Goal: Book appointment/travel/reservation

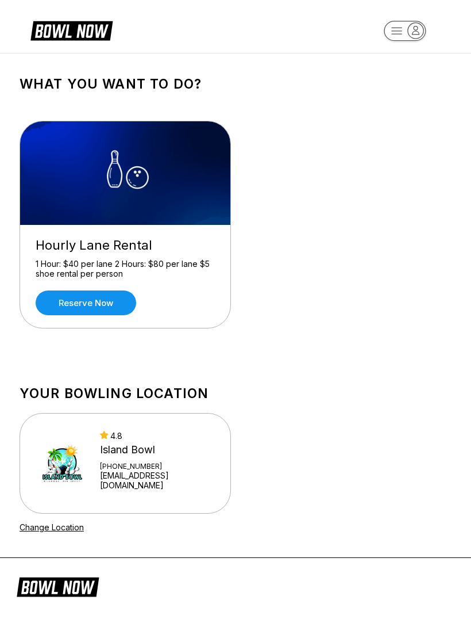
click at [76, 304] on link "Reserve now" at bounding box center [86, 302] width 101 height 25
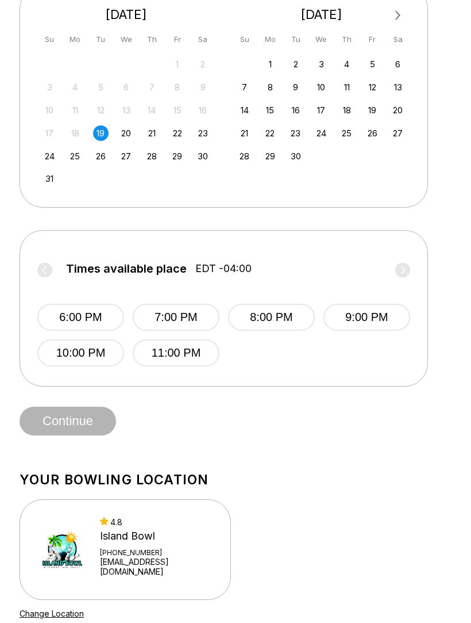
scroll to position [277, 0]
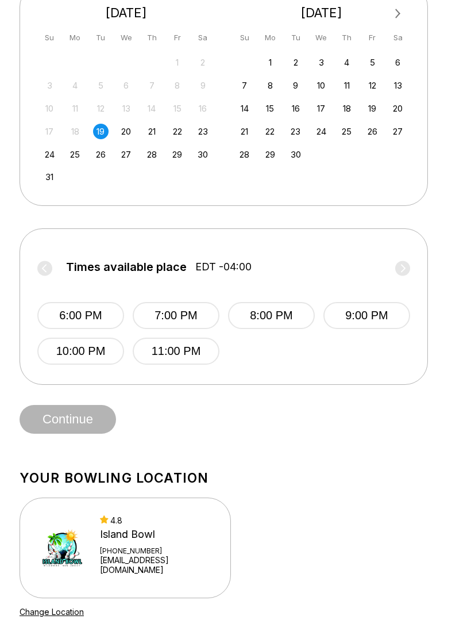
click at [407, 267] on label "Times available place EDT -04:00" at bounding box center [223, 269] width 373 height 18
click at [403, 270] on label "Times available place EDT -04:00" at bounding box center [223, 269] width 373 height 18
click at [402, 267] on label "Times available place EDT -04:00" at bounding box center [223, 269] width 373 height 18
click at [45, 273] on label "Times available place EDT -04:00" at bounding box center [223, 269] width 373 height 18
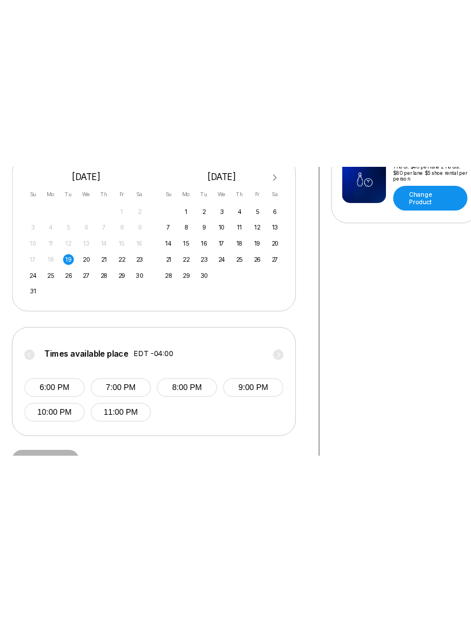
scroll to position [171, 0]
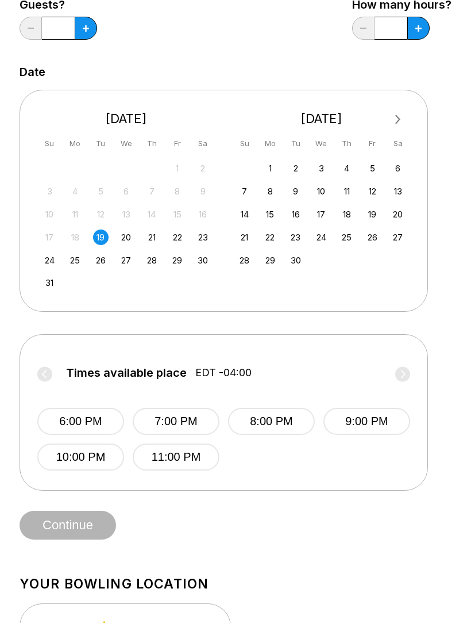
click at [130, 242] on div "20" at bounding box center [126, 237] width 16 height 16
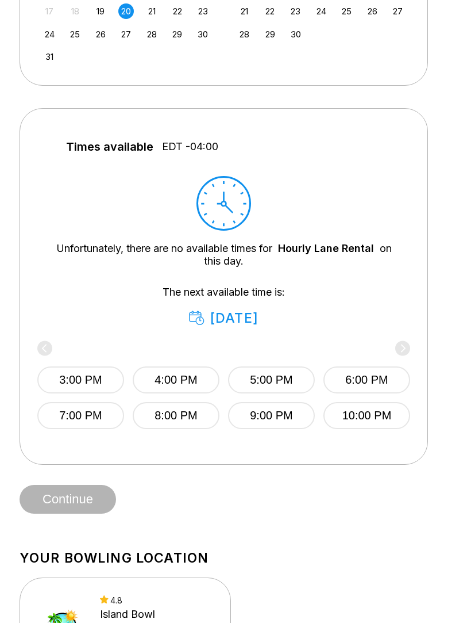
scroll to position [399, 0]
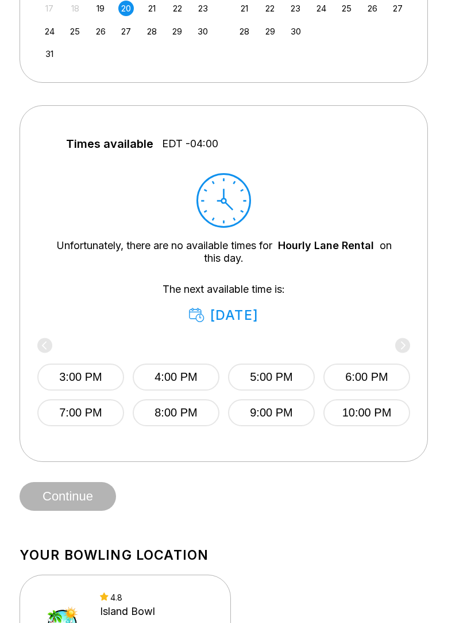
click at [73, 380] on button "3:00 PM" at bounding box center [80, 377] width 87 height 27
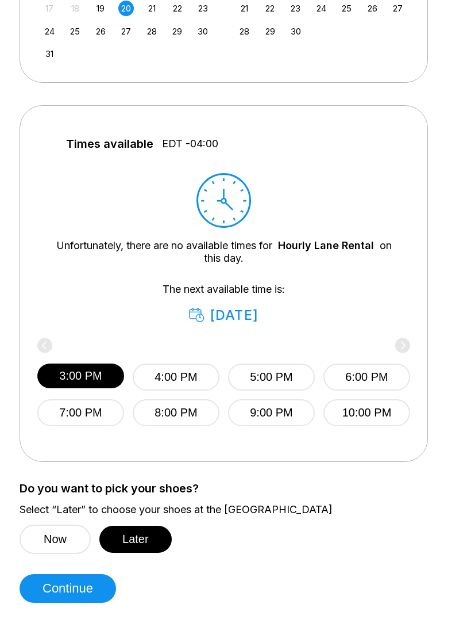
scroll to position [400, 0]
click at [140, 542] on button "Later" at bounding box center [135, 538] width 72 height 27
click at [78, 599] on button "Continue" at bounding box center [68, 588] width 97 height 29
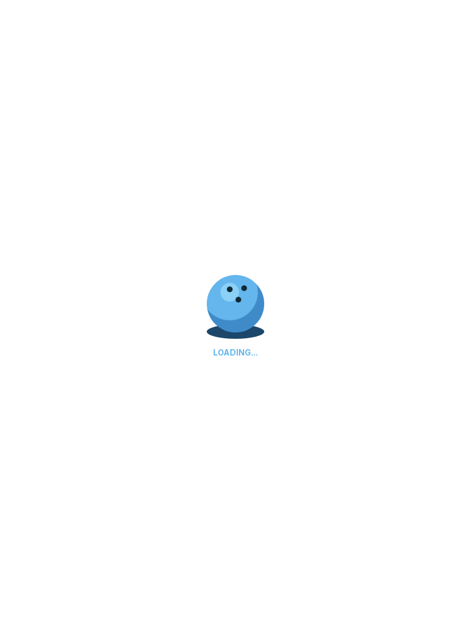
scroll to position [0, 0]
select select "**"
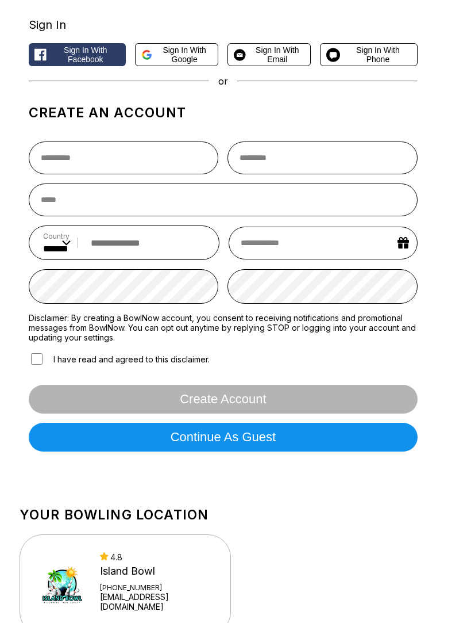
scroll to position [62, 0]
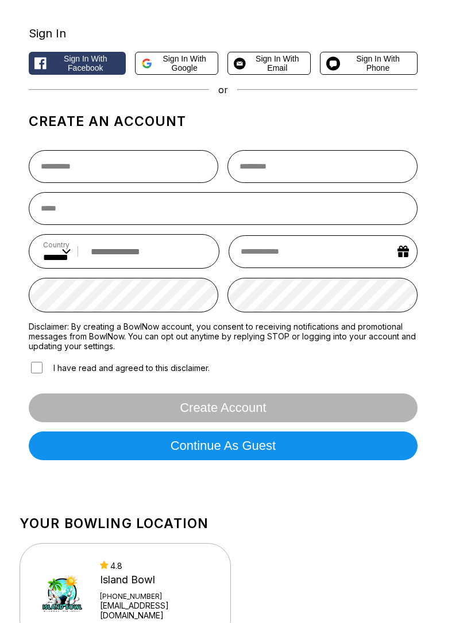
click at [273, 70] on span "Sign in with Email" at bounding box center [278, 63] width 54 height 18
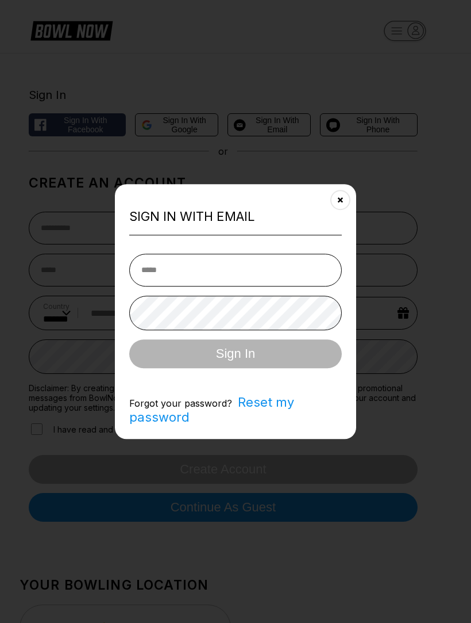
click at [334, 221] on div "Sign in with Email Sign In Forgot your password? Reset my password" at bounding box center [235, 311] width 241 height 255
click at [343, 214] on button "Close" at bounding box center [341, 200] width 28 height 28
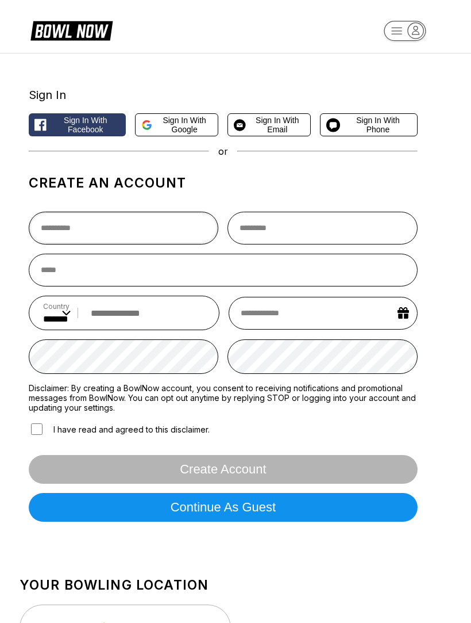
click at [103, 239] on input "text" at bounding box center [124, 228] width 190 height 33
type input "******"
click at [285, 237] on input "text" at bounding box center [323, 228] width 190 height 33
type input "*****"
click at [78, 283] on input "email" at bounding box center [223, 270] width 389 height 33
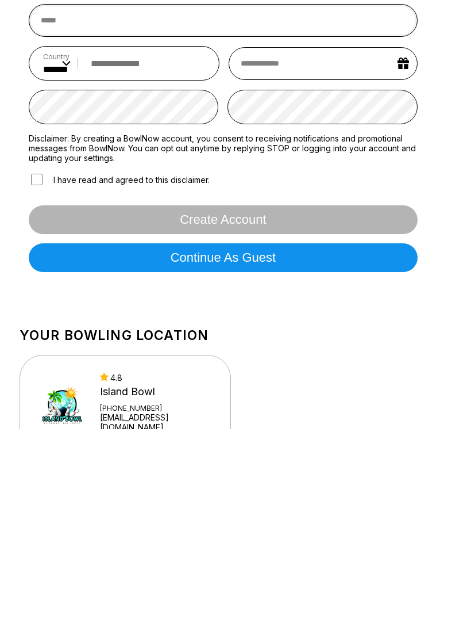
scroll to position [72, 0]
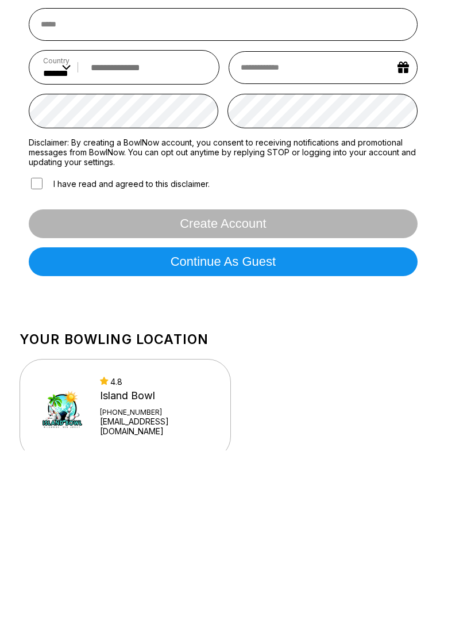
click at [260, 420] on button "Continue as guest" at bounding box center [223, 434] width 389 height 29
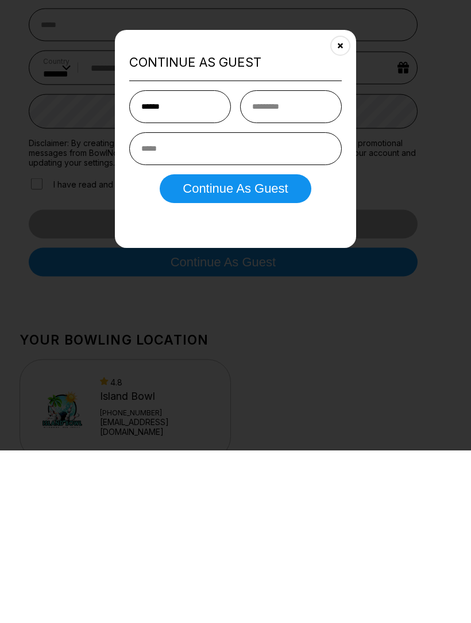
type input "******"
click at [280, 263] on input "text" at bounding box center [291, 279] width 102 height 33
type input "*****"
click at [172, 305] on input "email" at bounding box center [235, 321] width 213 height 33
type input "**********"
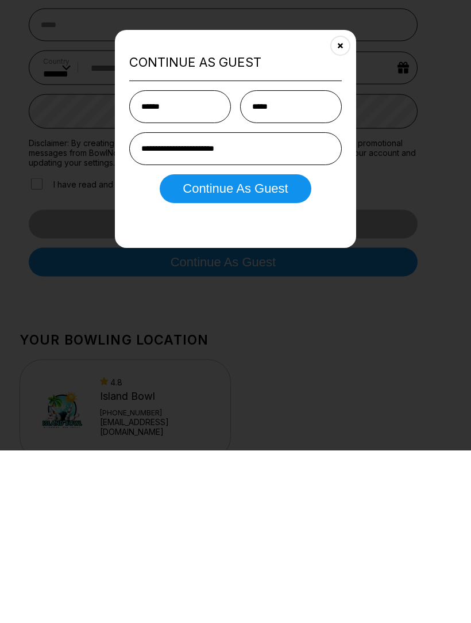
click at [240, 347] on button "Continue as Guest" at bounding box center [235, 361] width 151 height 29
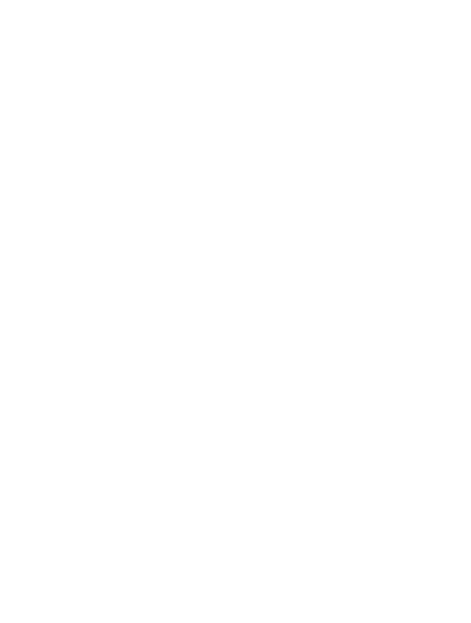
scroll to position [0, 0]
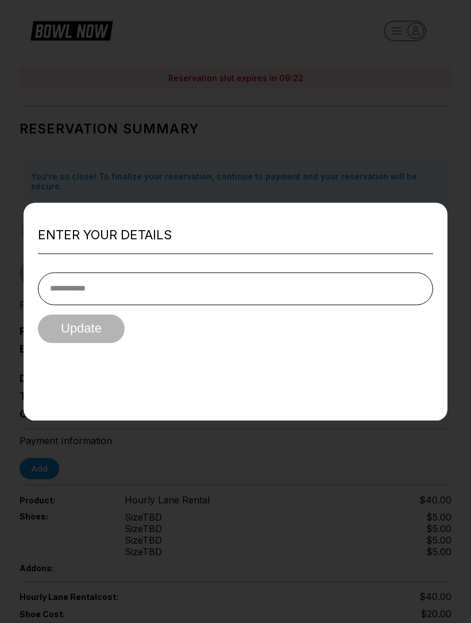
click at [86, 285] on input "tel" at bounding box center [236, 288] width 396 height 33
type input "**********"
click at [86, 329] on button "Update" at bounding box center [81, 328] width 87 height 29
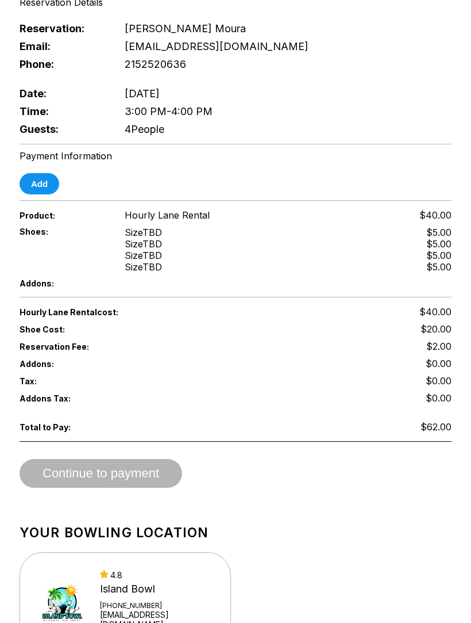
scroll to position [304, 0]
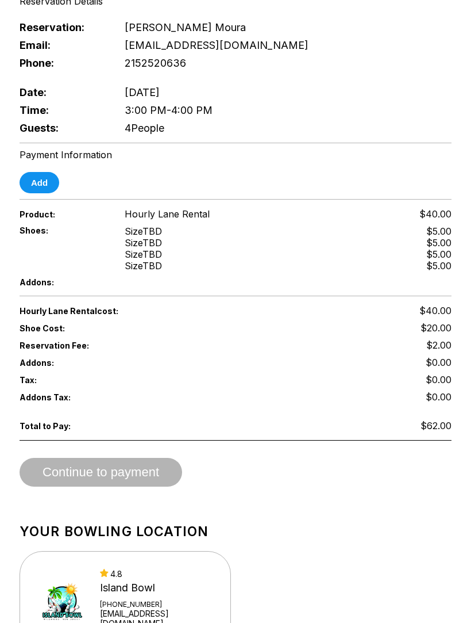
click at [121, 475] on div "Continue to payment" at bounding box center [236, 472] width 432 height 29
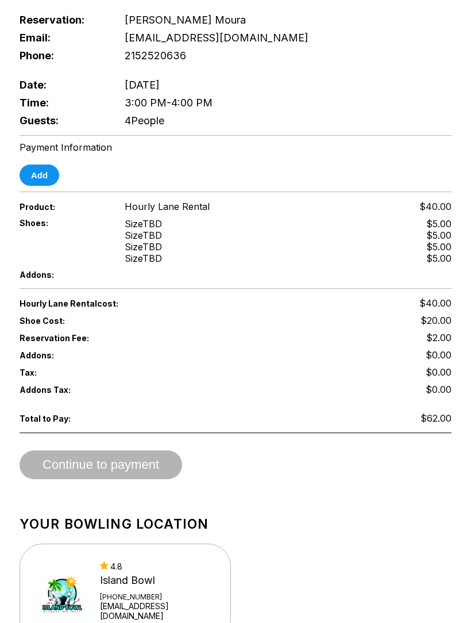
scroll to position [306, 0]
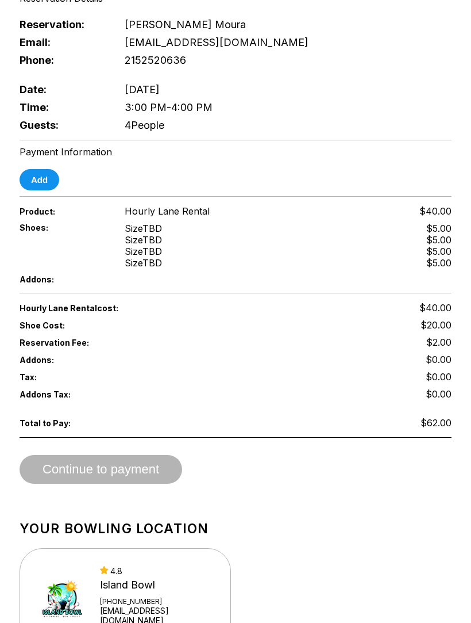
click at [39, 190] on button "Add" at bounding box center [40, 179] width 40 height 21
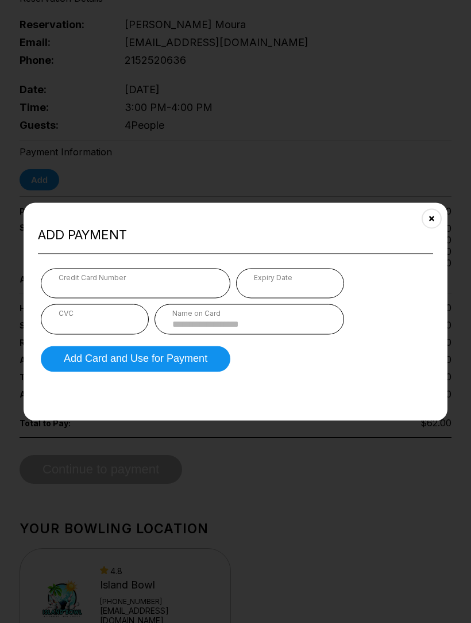
click at [136, 282] on div "Credit Card Number" at bounding box center [136, 277] width 154 height 9
click at [202, 329] on input at bounding box center [249, 325] width 154 height 10
type input "**********"
click at [140, 372] on button "Add Card and Use for Payment" at bounding box center [136, 359] width 190 height 26
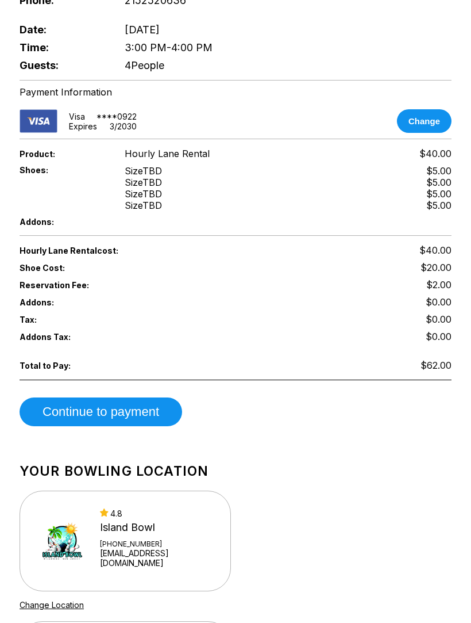
scroll to position [366, 0]
click at [149, 414] on button "Continue to payment" at bounding box center [101, 411] width 163 height 29
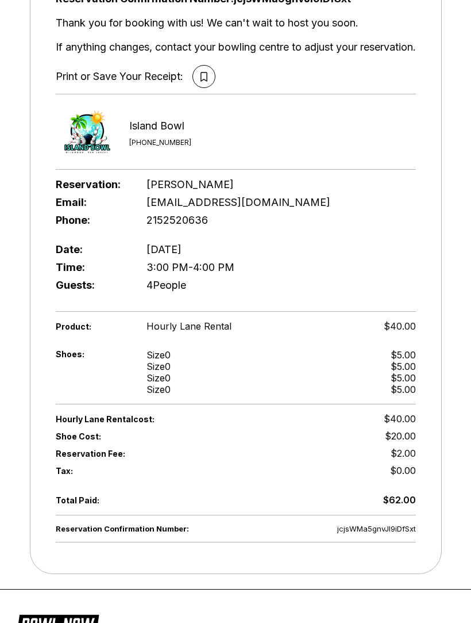
scroll to position [0, 0]
